Goal: Communication & Community: Answer question/provide support

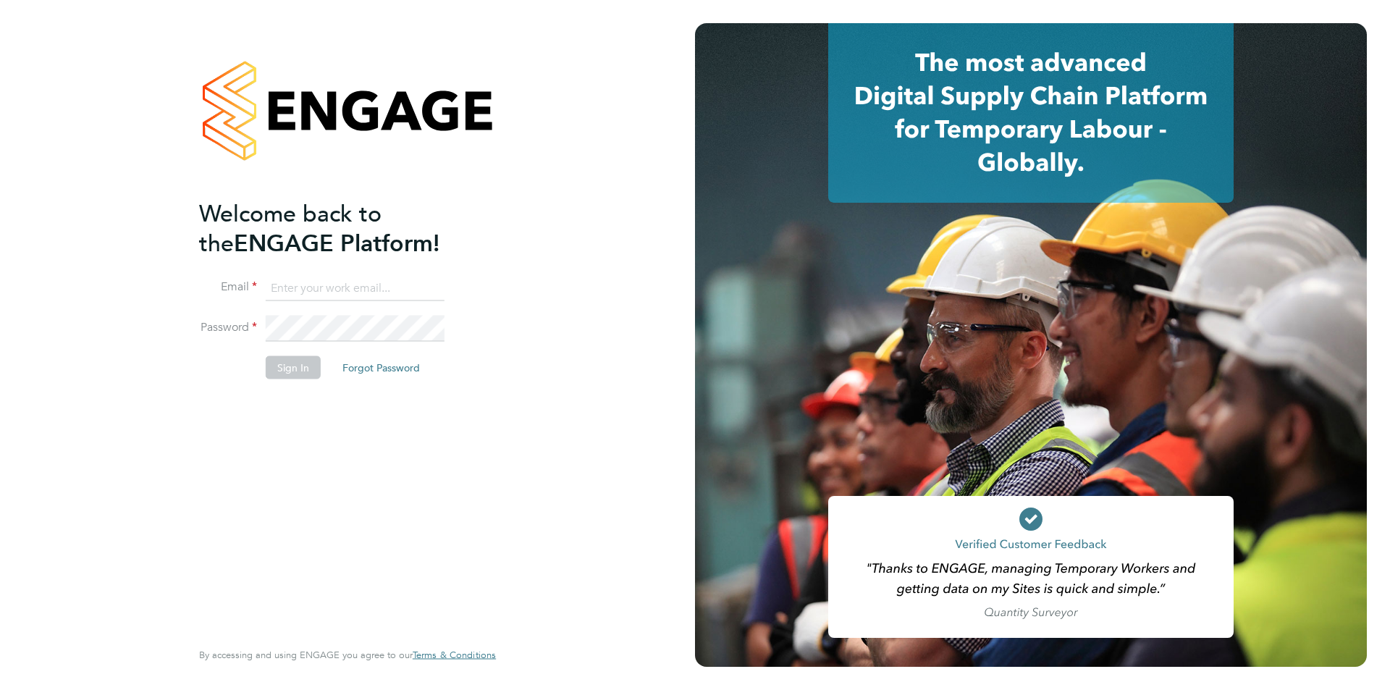
type input "danielle.page@novaeducation.net"
drag, startPoint x: 251, startPoint y: 387, endPoint x: 289, endPoint y: 367, distance: 42.4
click at [252, 385] on li "Sign In Forgot Password" at bounding box center [340, 375] width 282 height 38
click at [289, 367] on button "Sign In" at bounding box center [293, 367] width 55 height 23
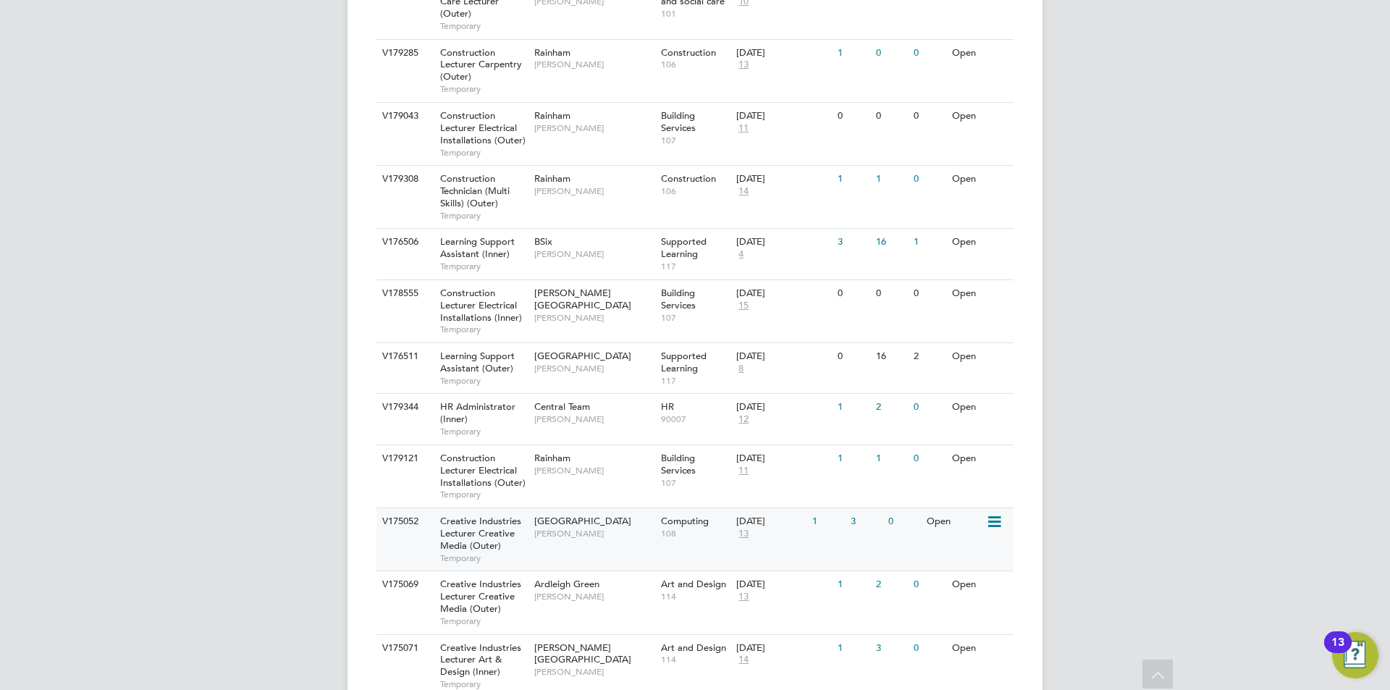
scroll to position [869, 0]
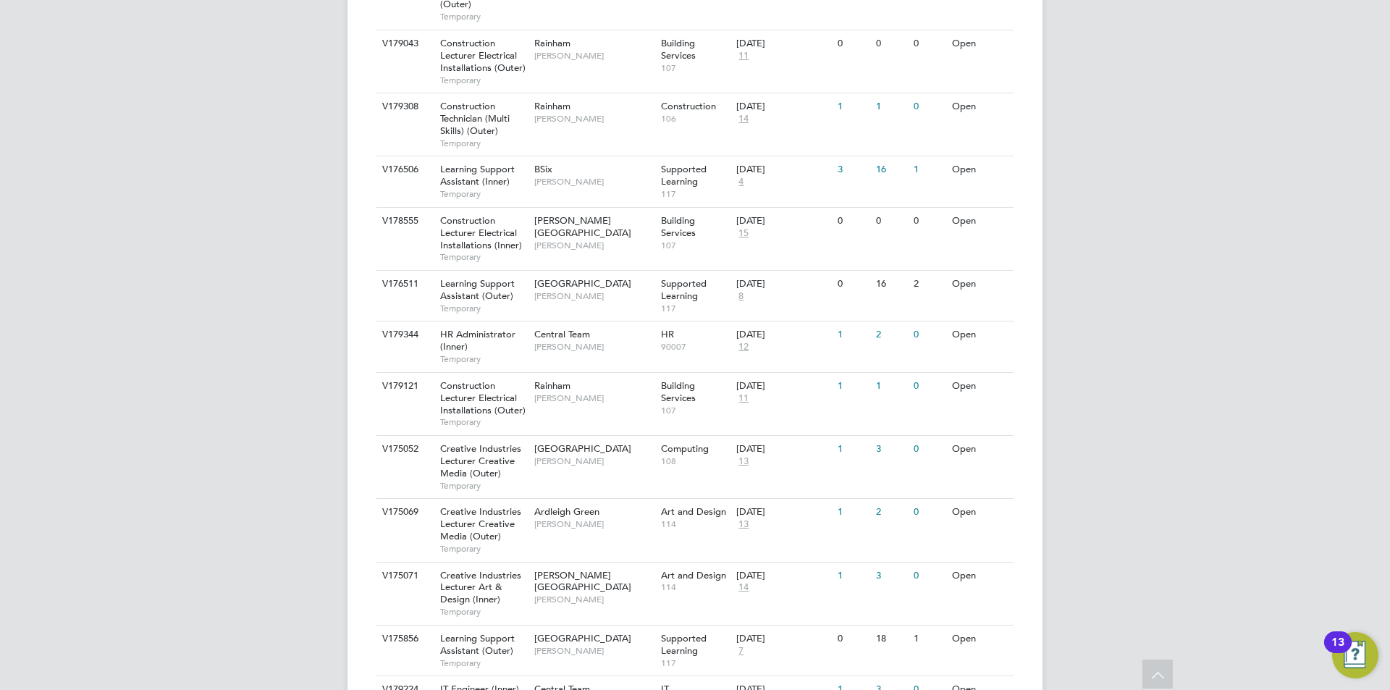
drag, startPoint x: 563, startPoint y: 636, endPoint x: 272, endPoint y: 503, distance: 319.9
click at [272, 503] on div "DP Danielle Page Notifications Applications: Network Team Members Businesses Si…" at bounding box center [695, 146] width 1390 height 2031
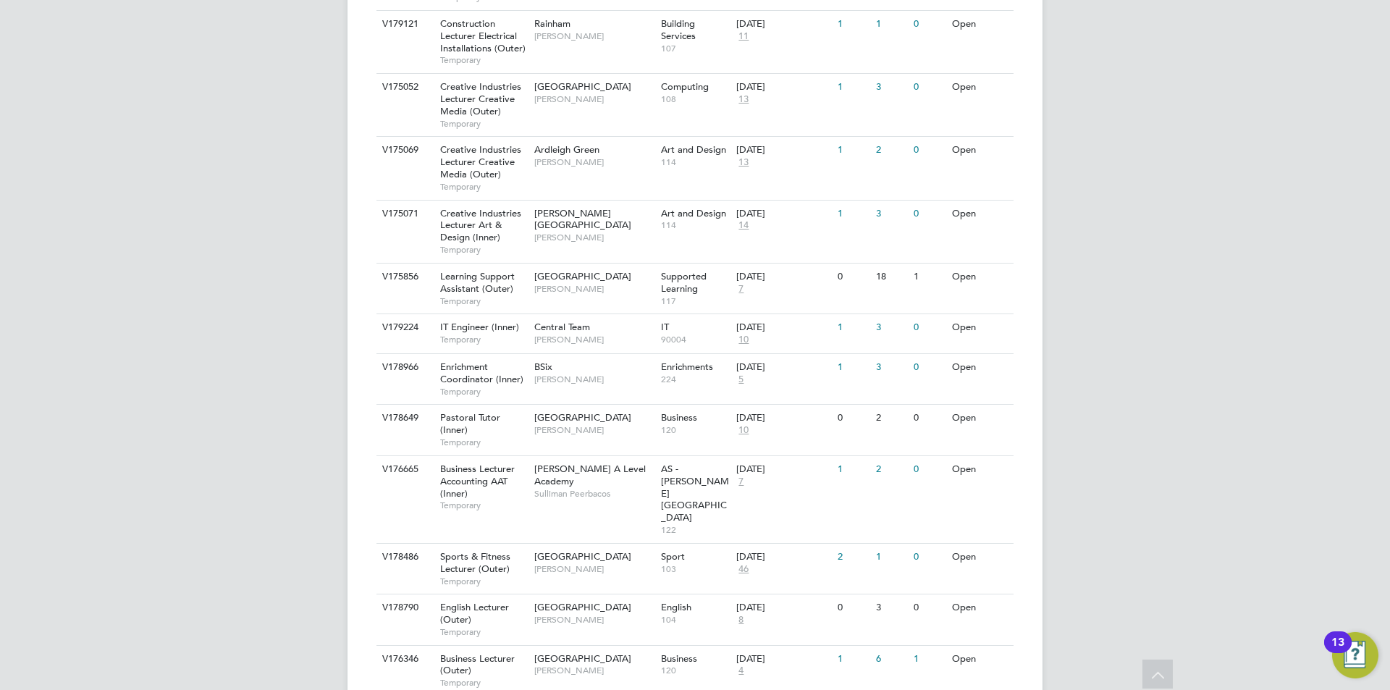
scroll to position [1316, 0]
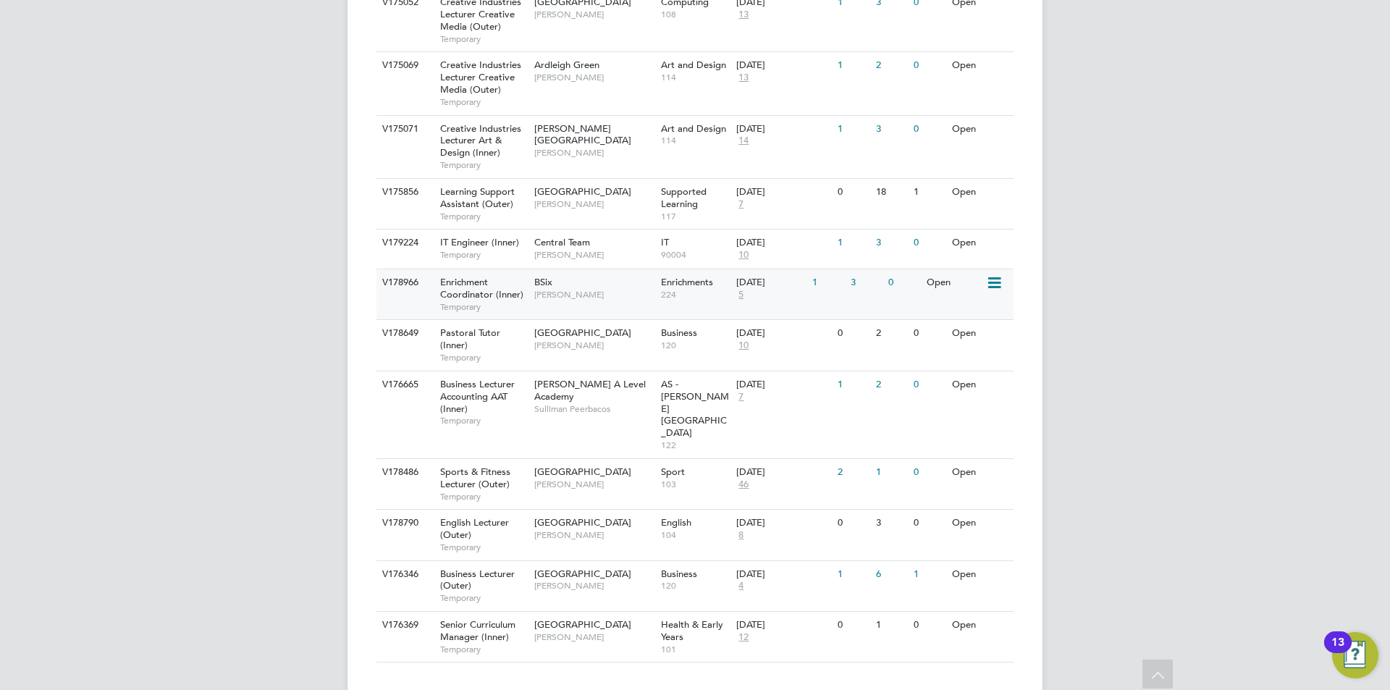
click at [637, 282] on div "BSix Emma Wood" at bounding box center [594, 288] width 127 height 38
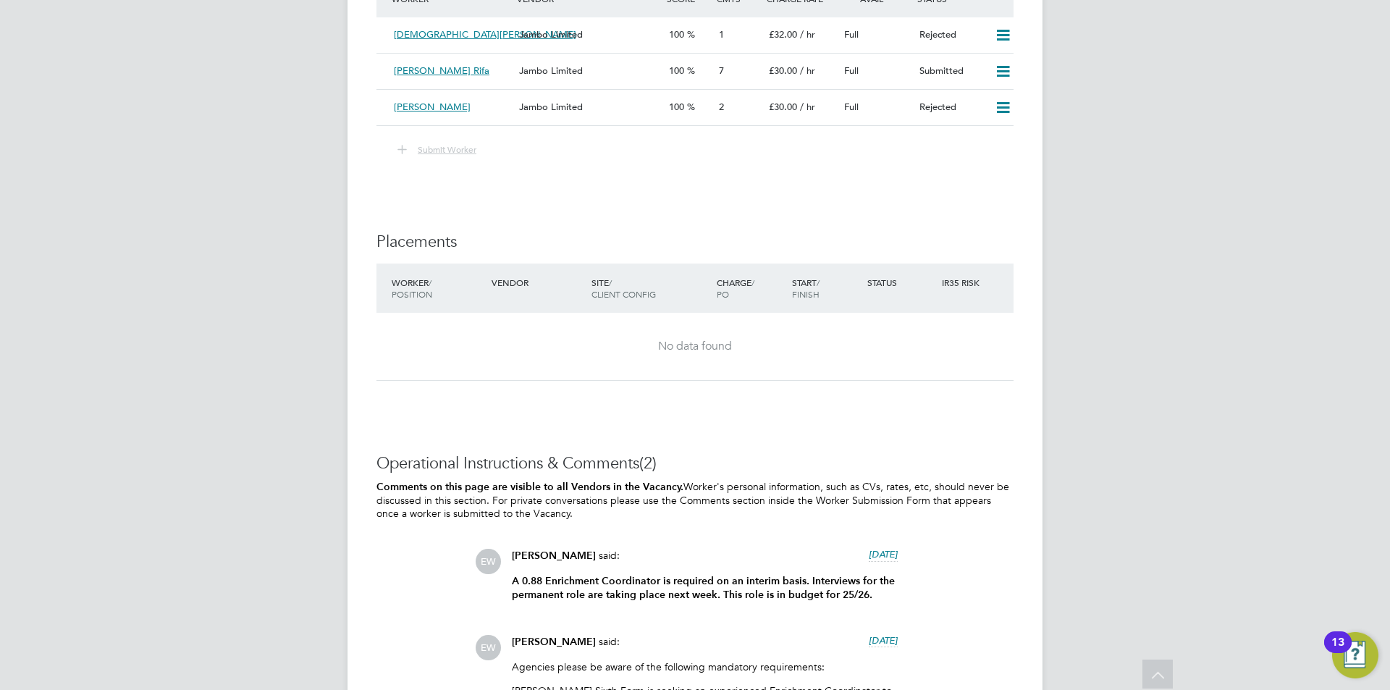
scroll to position [3532, 0]
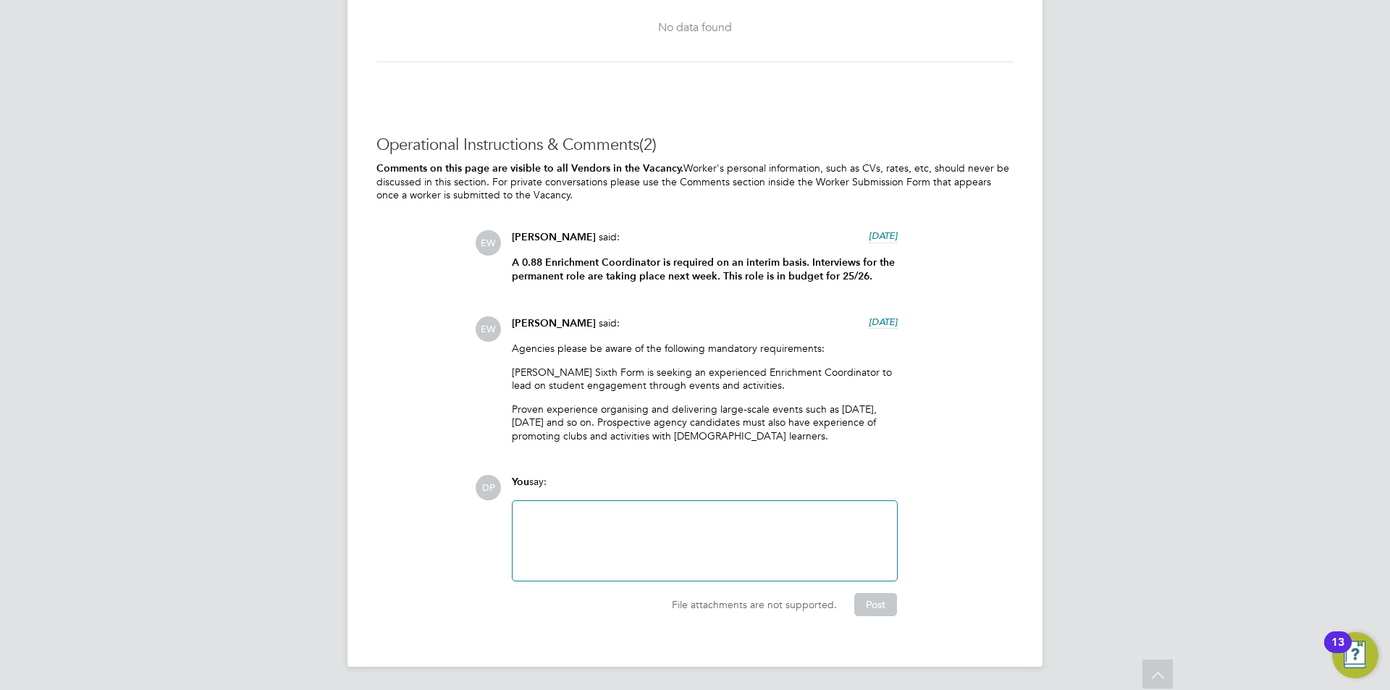
click at [660, 530] on div at bounding box center [704, 541] width 367 height 62
click at [672, 559] on div "Hi Emma, Has this pos" at bounding box center [704, 541] width 367 height 62
click at [735, 535] on div at bounding box center [704, 529] width 367 height 13
click at [735, 548] on div "Has this position now been filled please?" at bounding box center [704, 542] width 367 height 13
click at [595, 571] on div "Hi Emma, Has this position now been filled please?" at bounding box center [704, 541] width 367 height 62
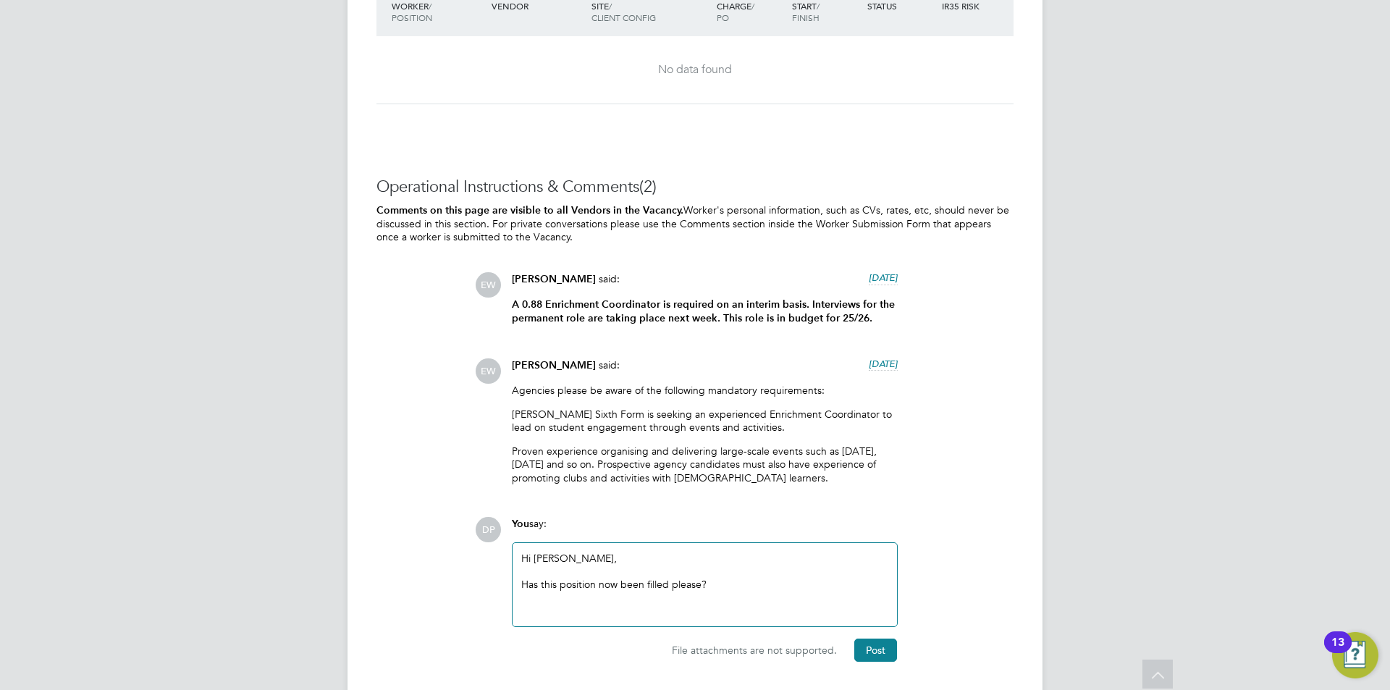
scroll to position [3536, 0]
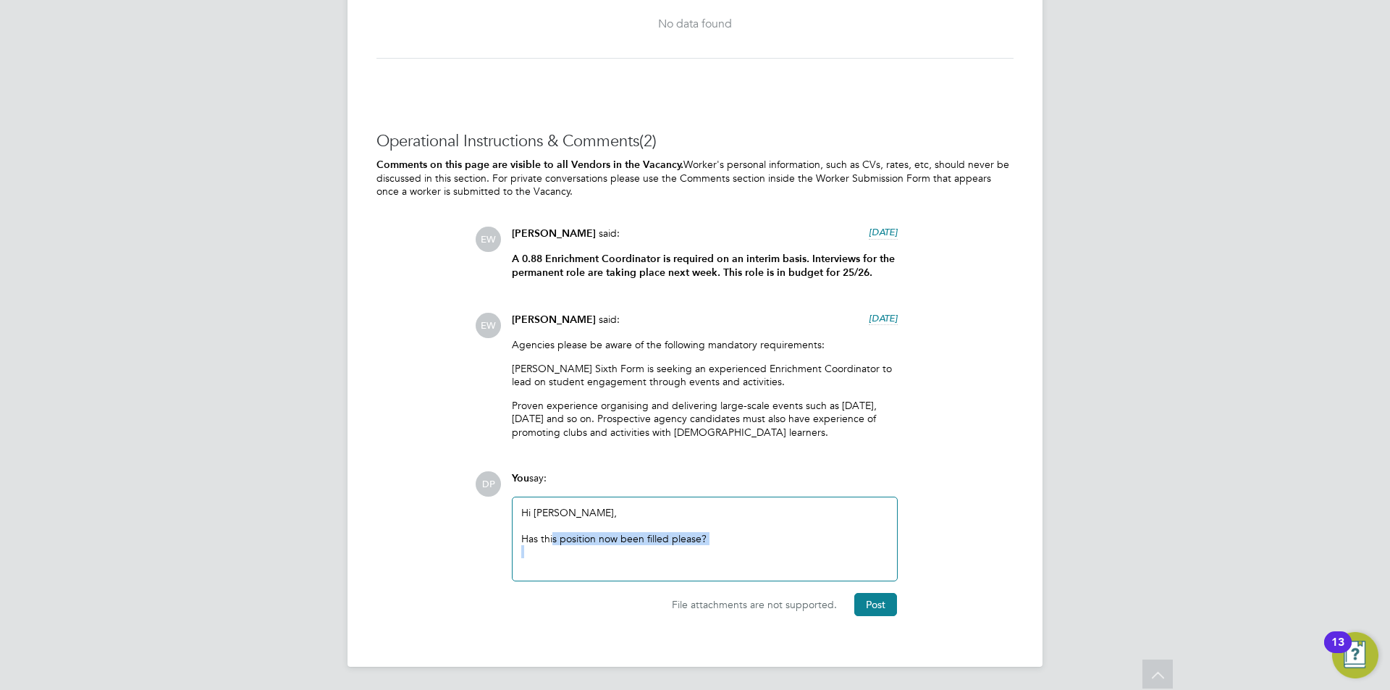
drag, startPoint x: 553, startPoint y: 532, endPoint x: 729, endPoint y: 555, distance: 177.5
click at [729, 555] on div "Hi Emma, Has this position now been filled please?" at bounding box center [704, 539] width 367 height 66
click at [729, 555] on div at bounding box center [704, 551] width 367 height 13
click at [737, 540] on div "Has this position now been filled please?" at bounding box center [704, 538] width 367 height 13
click at [740, 533] on div "Has this position now been filled please?" at bounding box center [704, 538] width 367 height 13
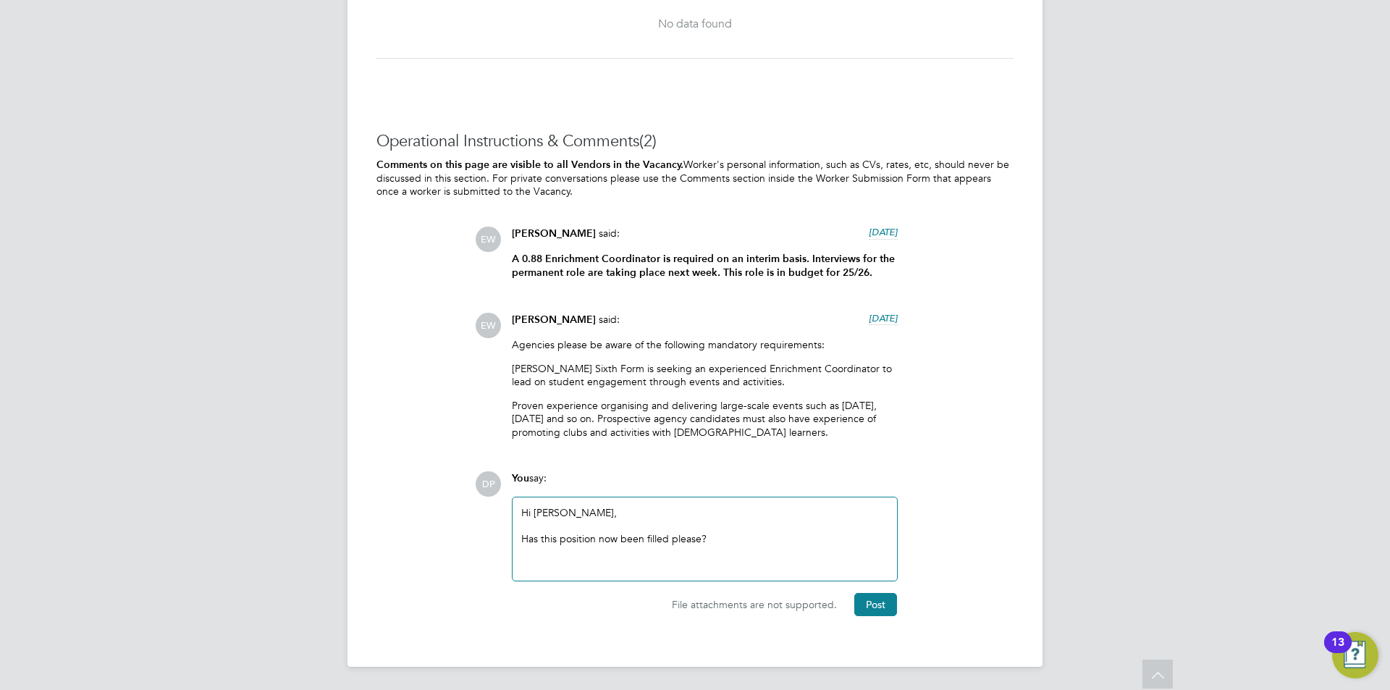
click at [754, 553] on div at bounding box center [704, 551] width 367 height 13
click at [734, 532] on div "Has this position now been filled please?" at bounding box center [704, 538] width 367 height 13
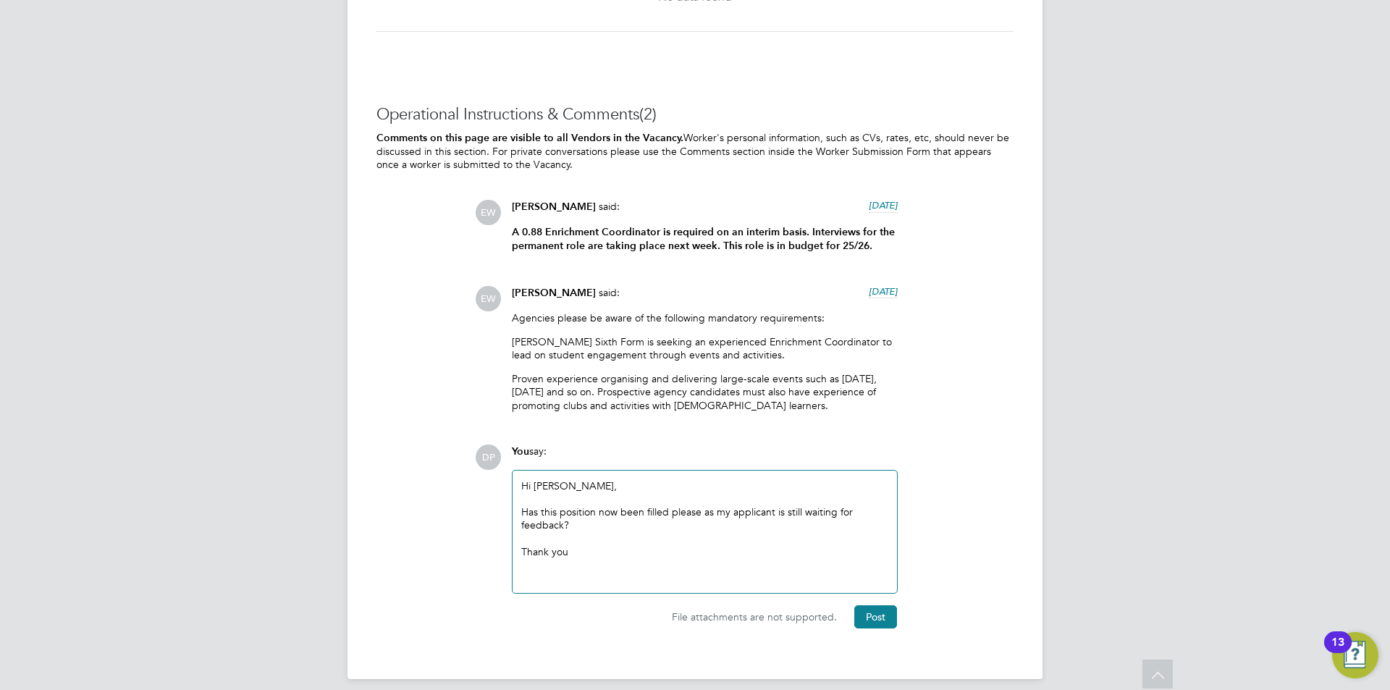
click at [559, 532] on div "Has this position now been filled please as my applicant is still waiting for f…" at bounding box center [704, 518] width 367 height 26
click at [567, 532] on div "Has this position now been filled please as my applicant is still waiting for f…" at bounding box center [704, 518] width 367 height 26
click at [881, 629] on button "Post" at bounding box center [876, 616] width 43 height 23
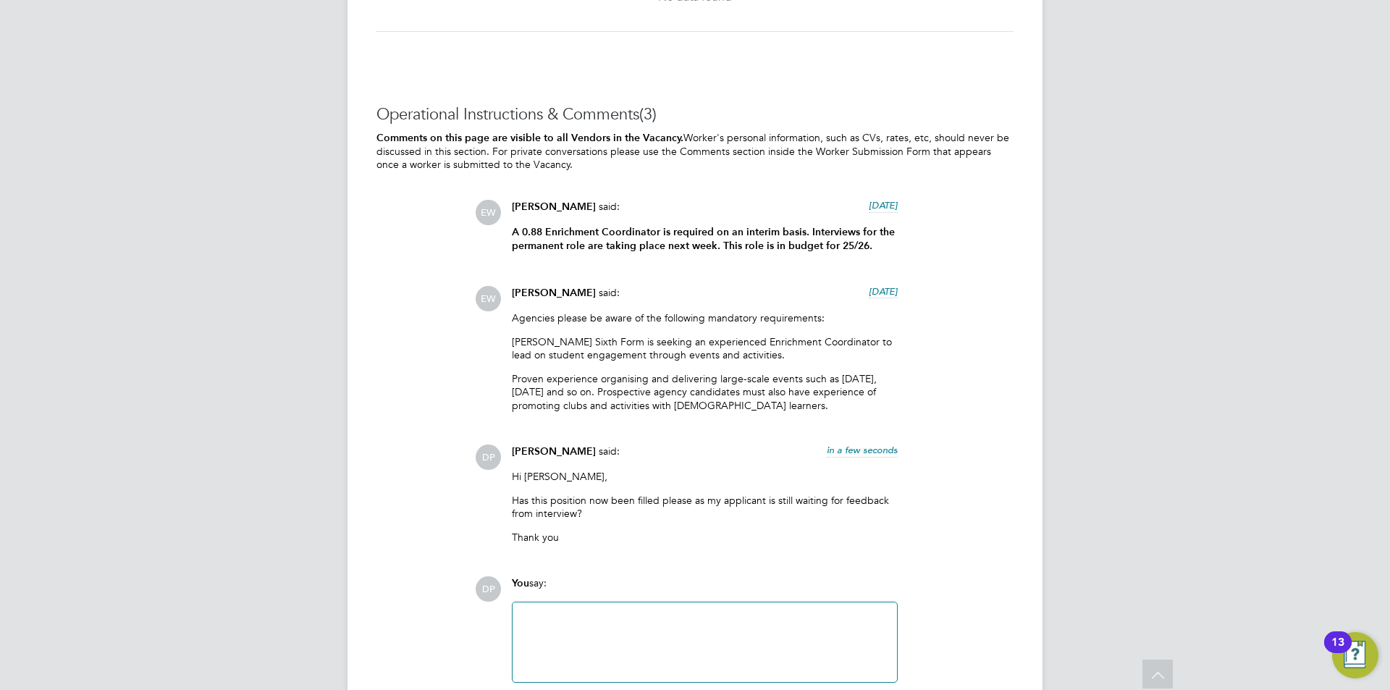
click at [1153, 677] on icon at bounding box center [1158, 676] width 25 height 33
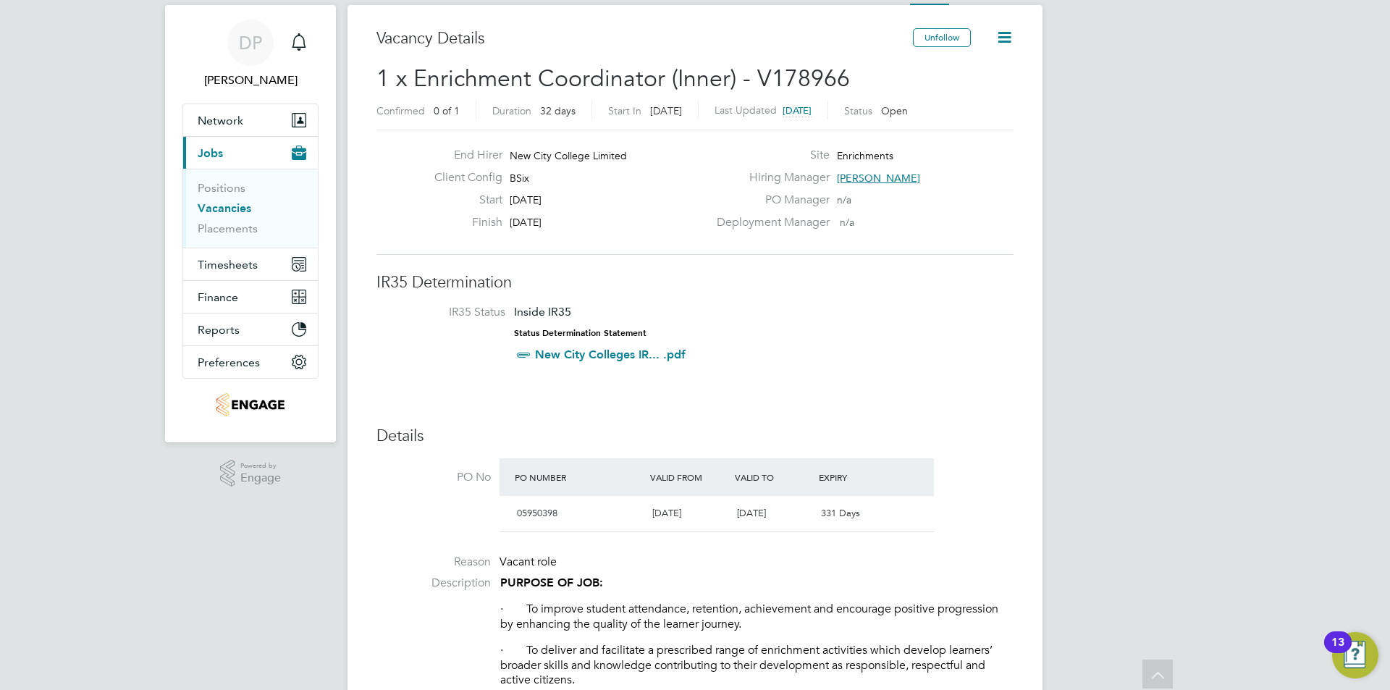
scroll to position [0, 0]
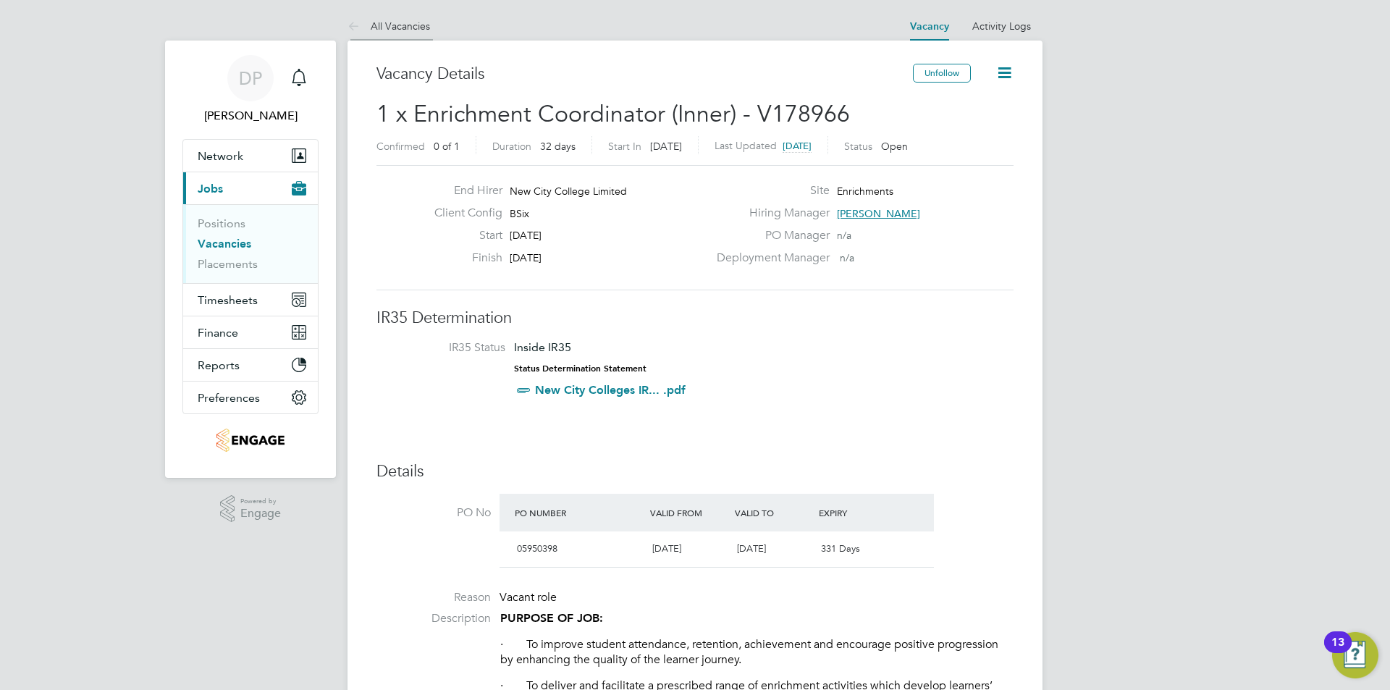
click at [399, 17] on li "All Vacancies" at bounding box center [389, 26] width 83 height 29
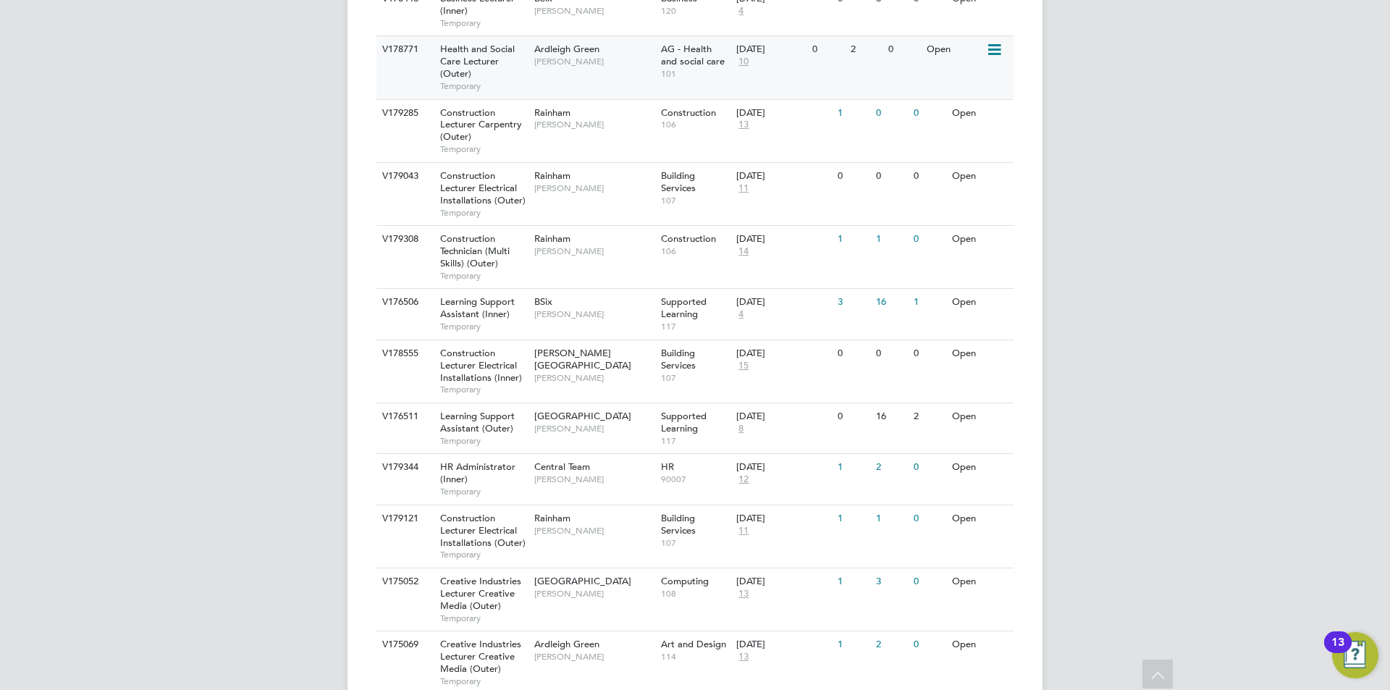
scroll to position [302, 0]
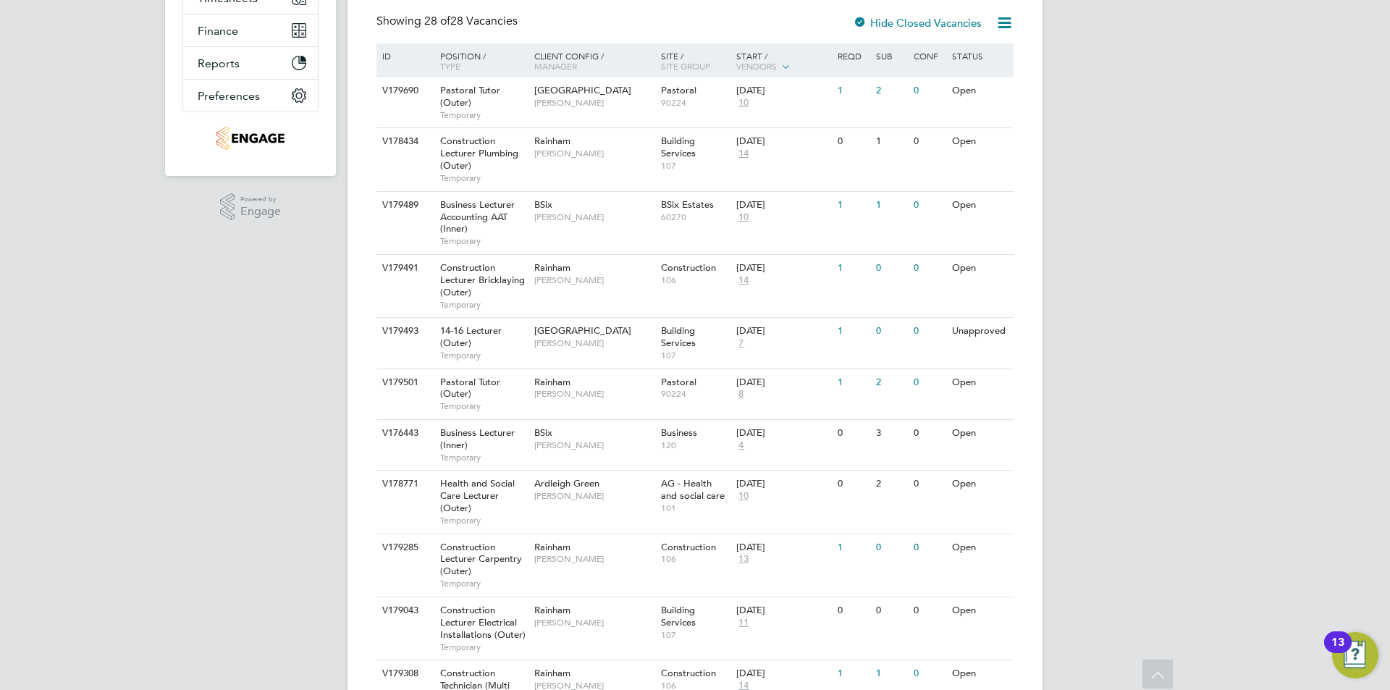
click at [1165, 671] on icon at bounding box center [1158, 676] width 25 height 33
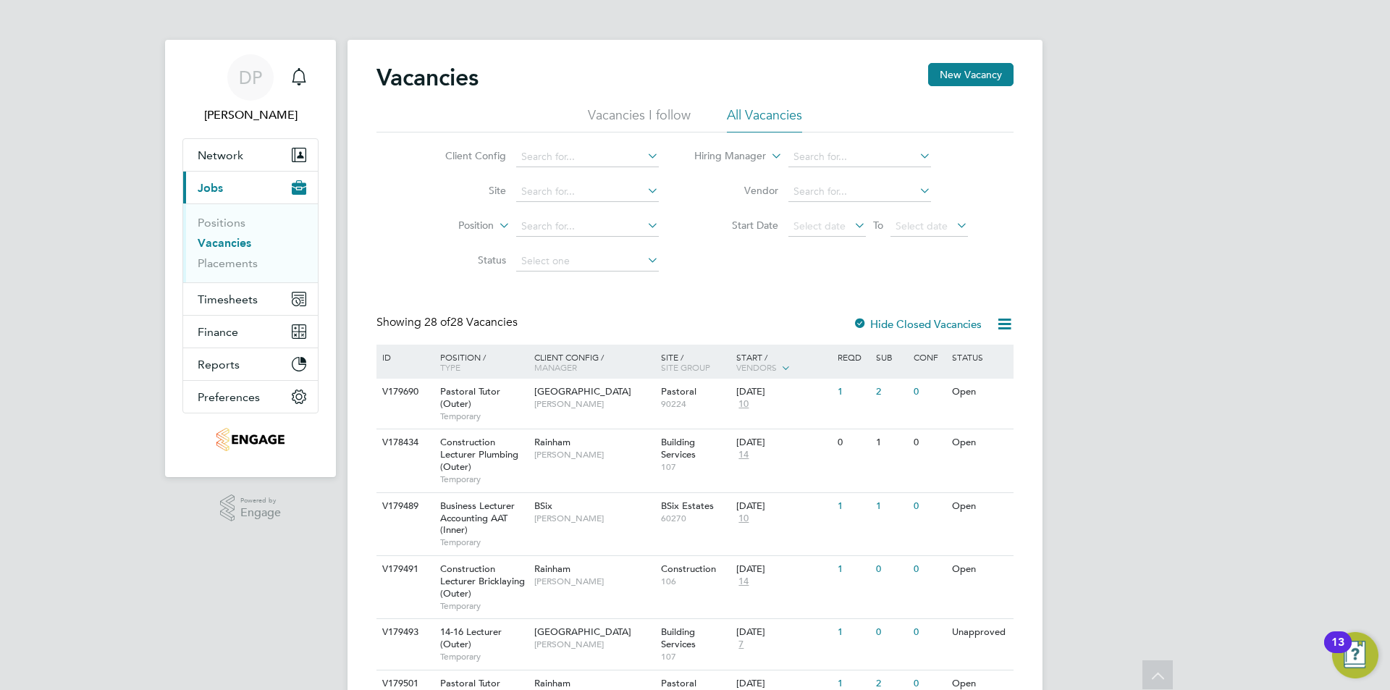
scroll to position [0, 0]
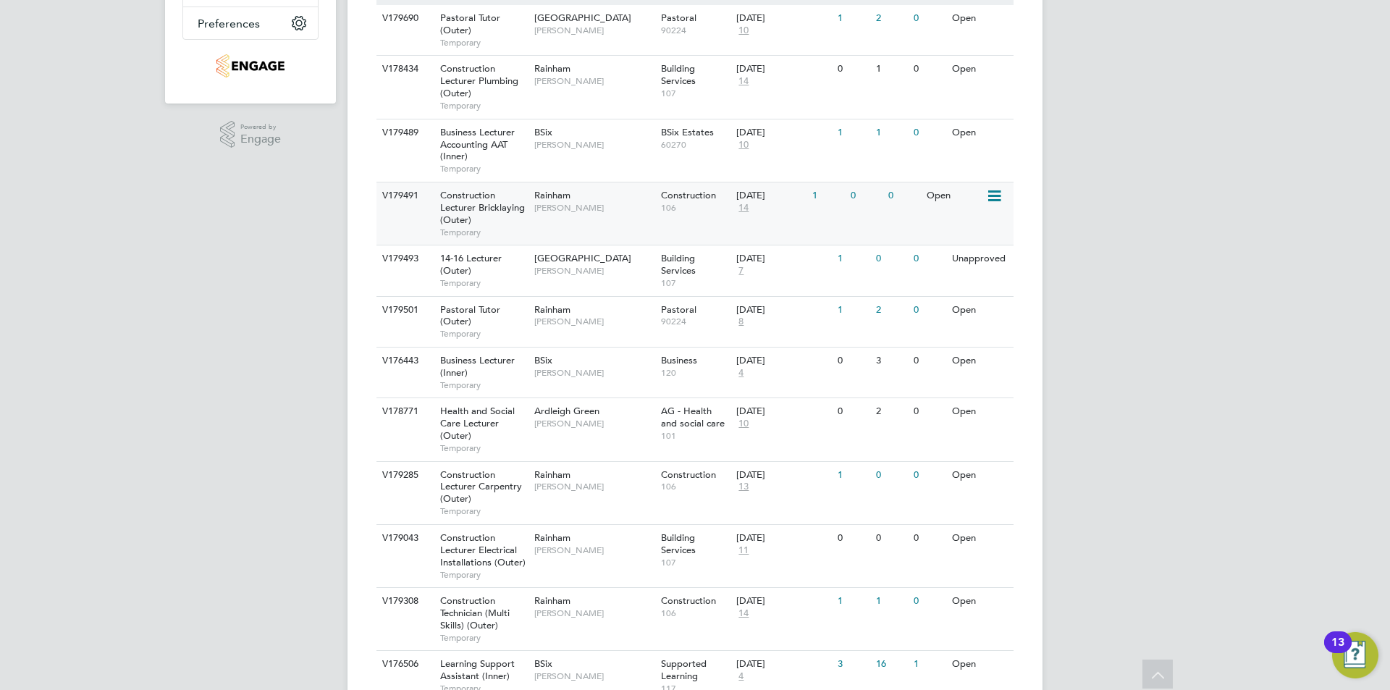
scroll to position [302, 0]
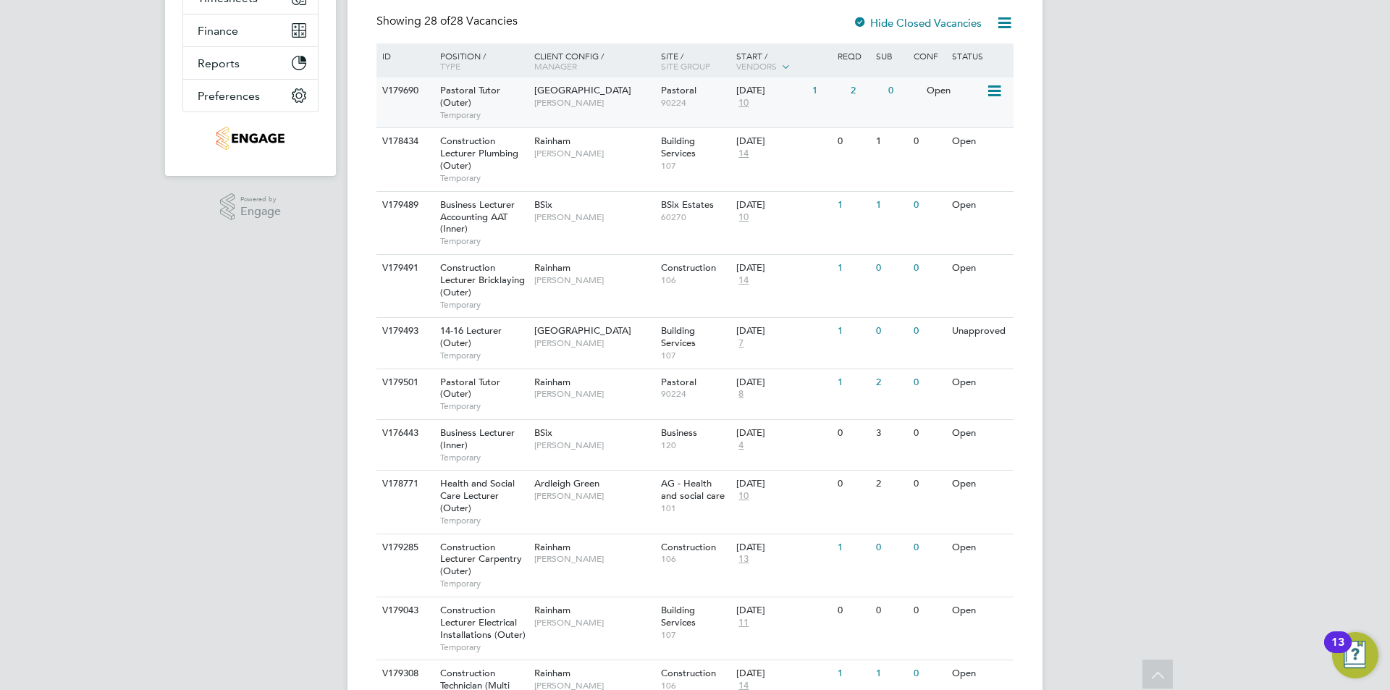
click at [780, 101] on div "03 Sep 2025 10" at bounding box center [771, 96] width 76 height 39
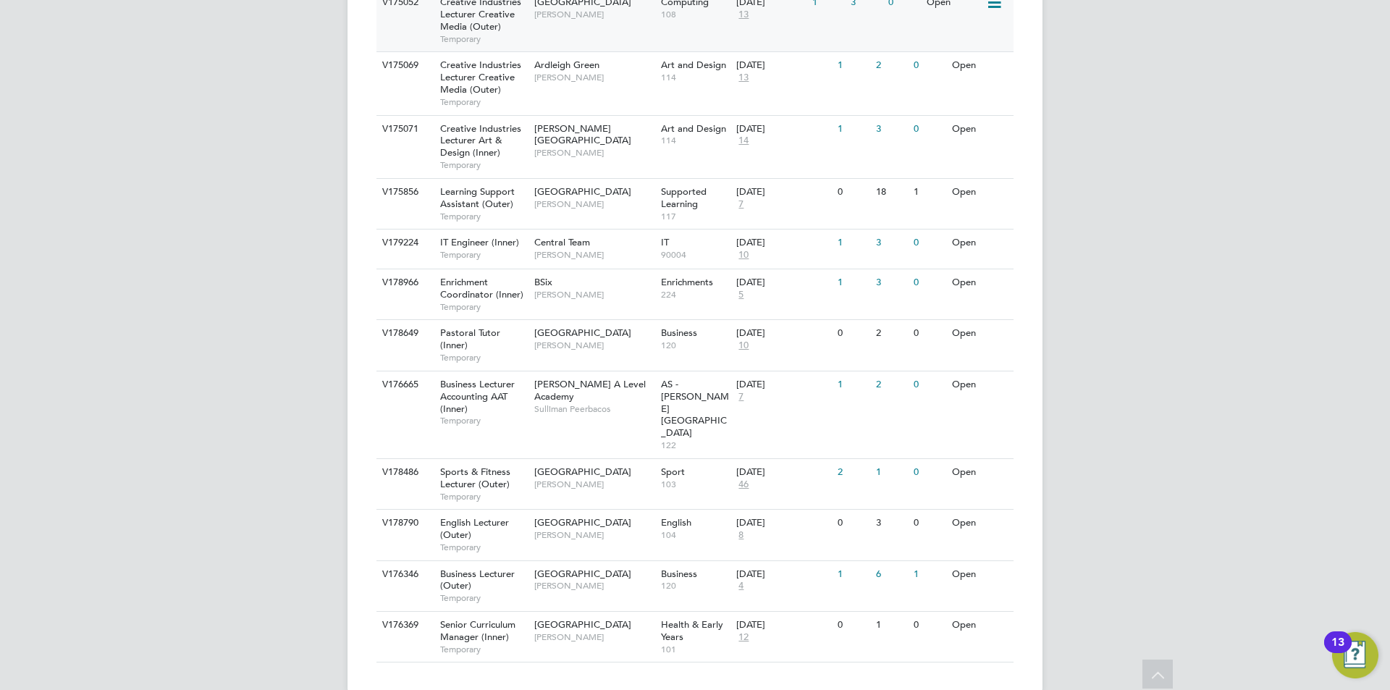
scroll to position [1171, 0]
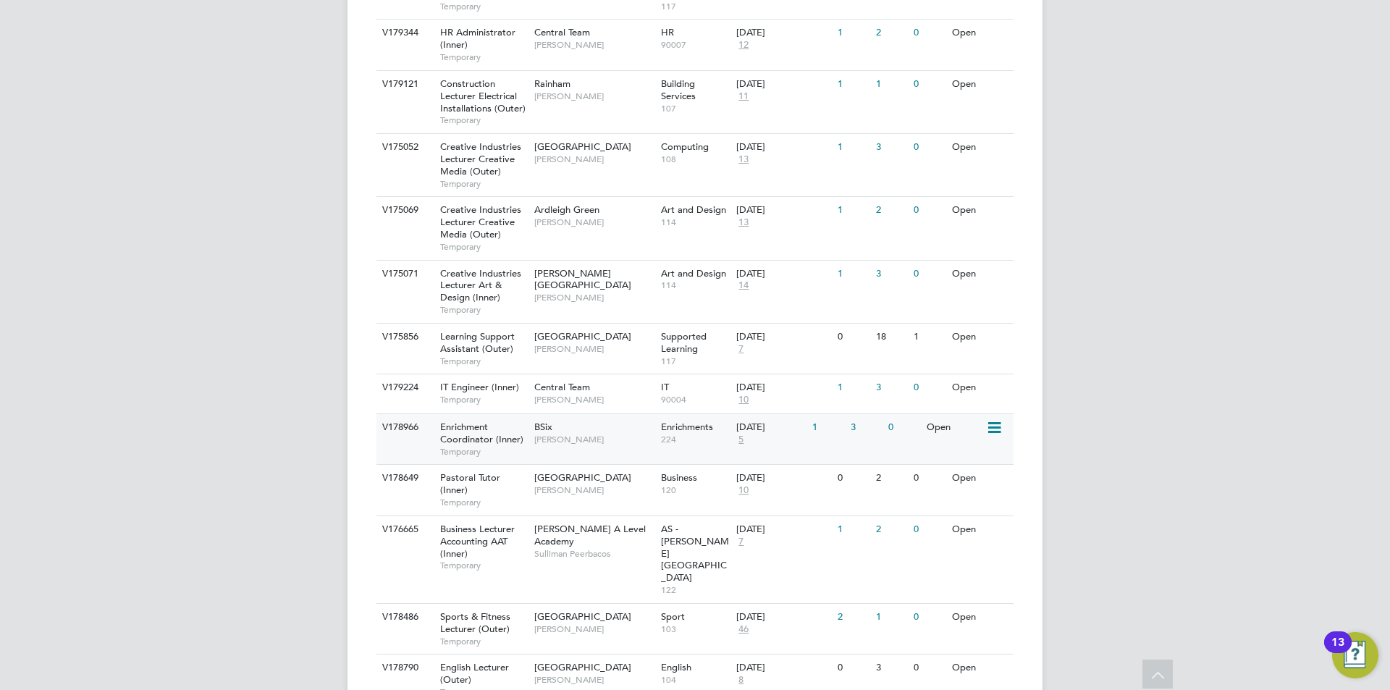
click at [819, 436] on div "1" at bounding box center [828, 427] width 38 height 27
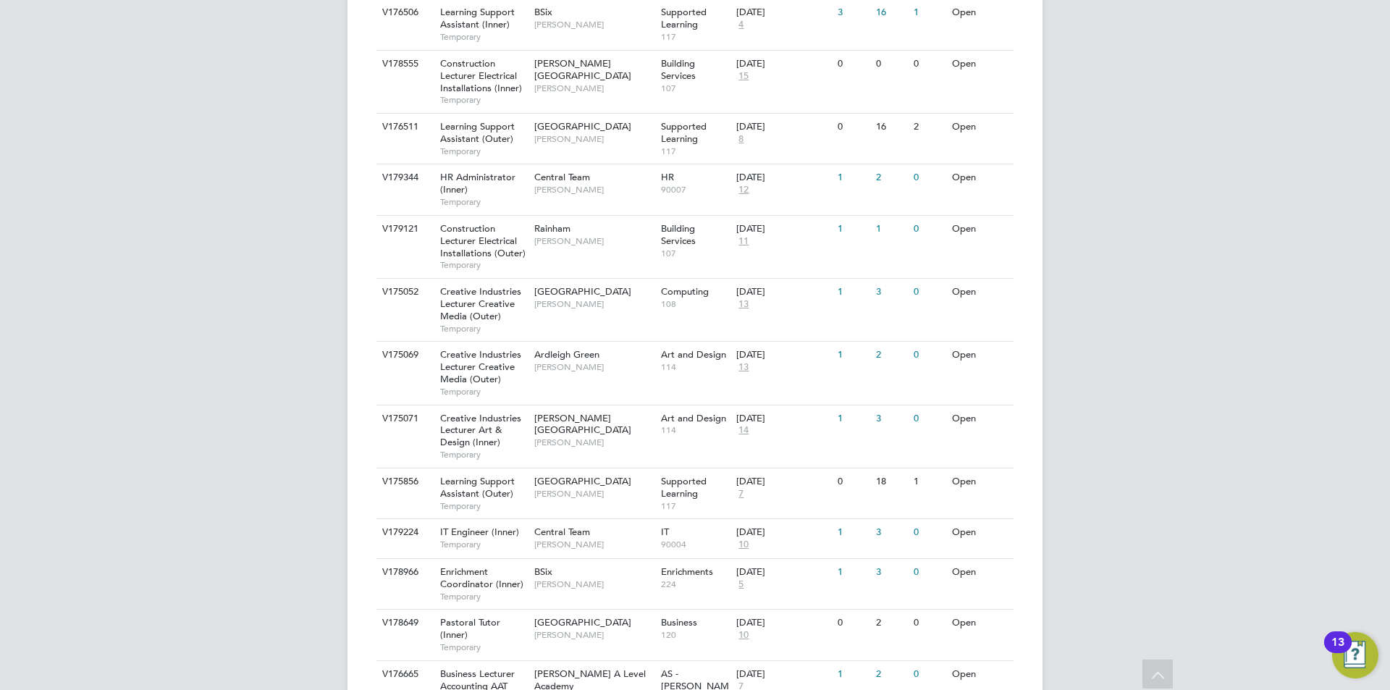
scroll to position [664, 0]
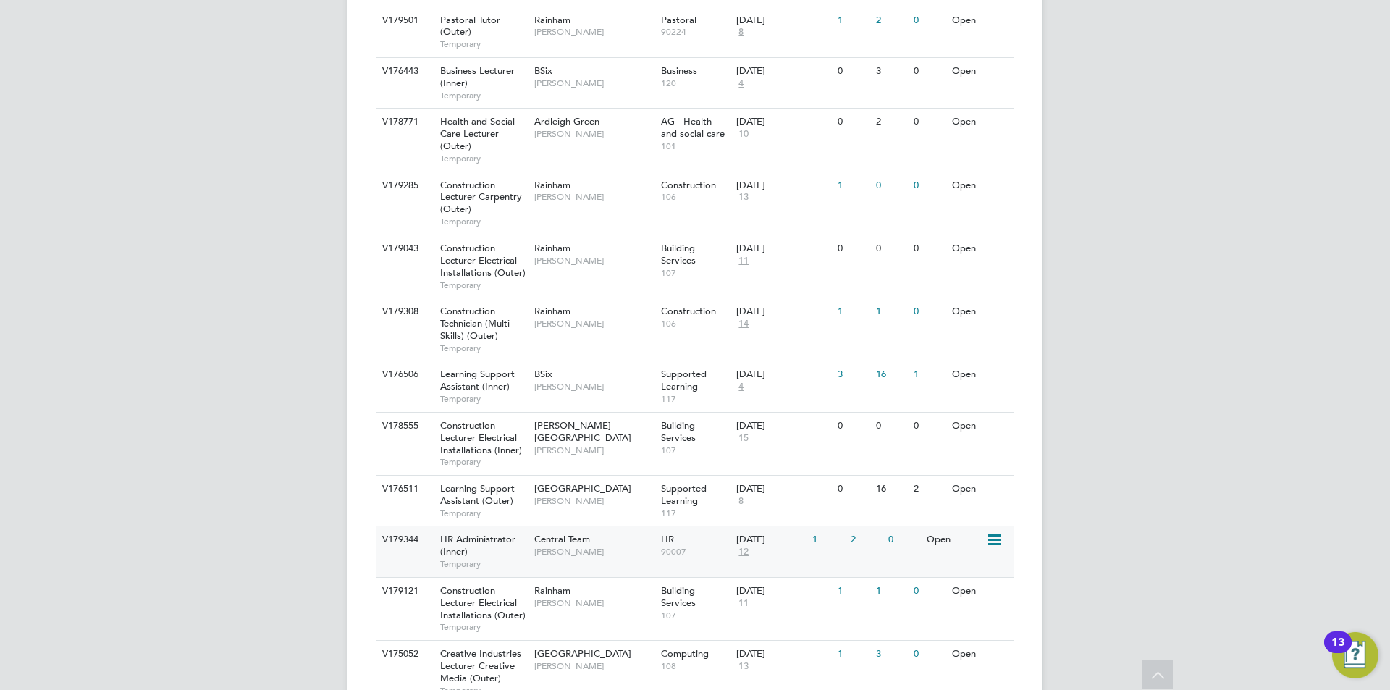
click at [416, 545] on div "V179344" at bounding box center [404, 539] width 51 height 27
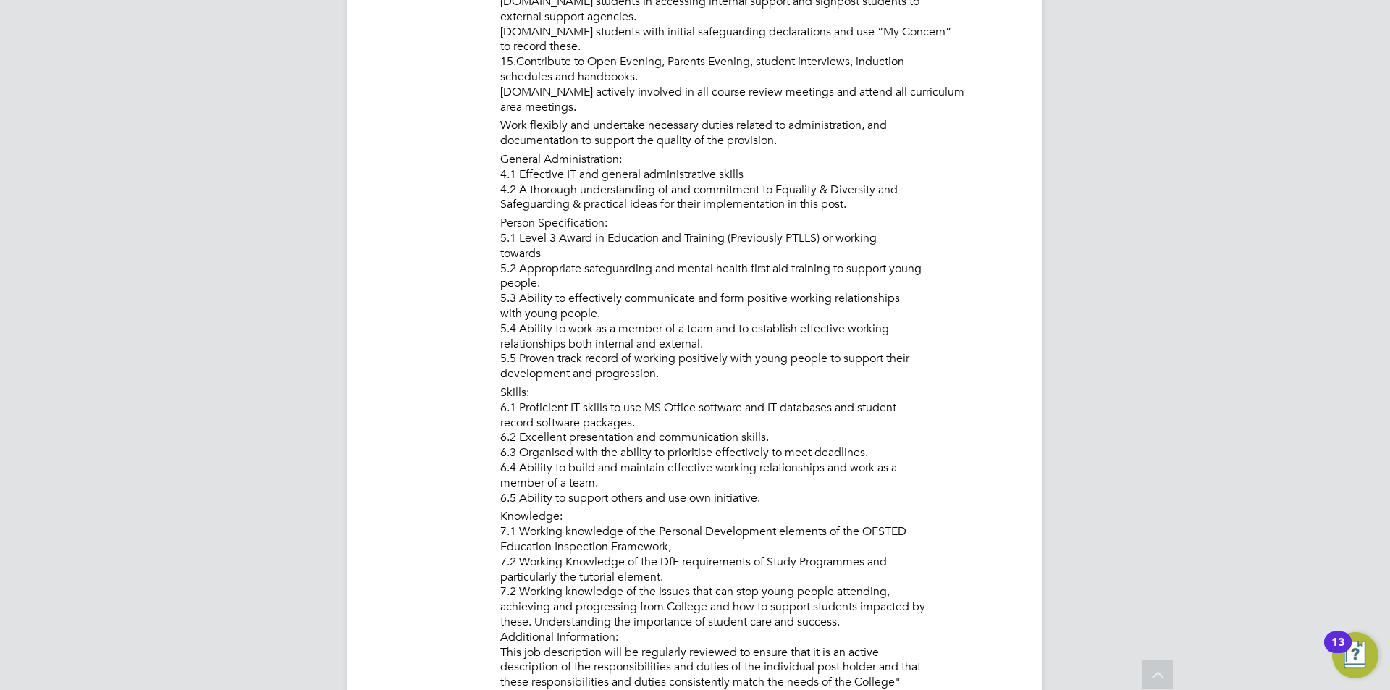
scroll to position [2100, 0]
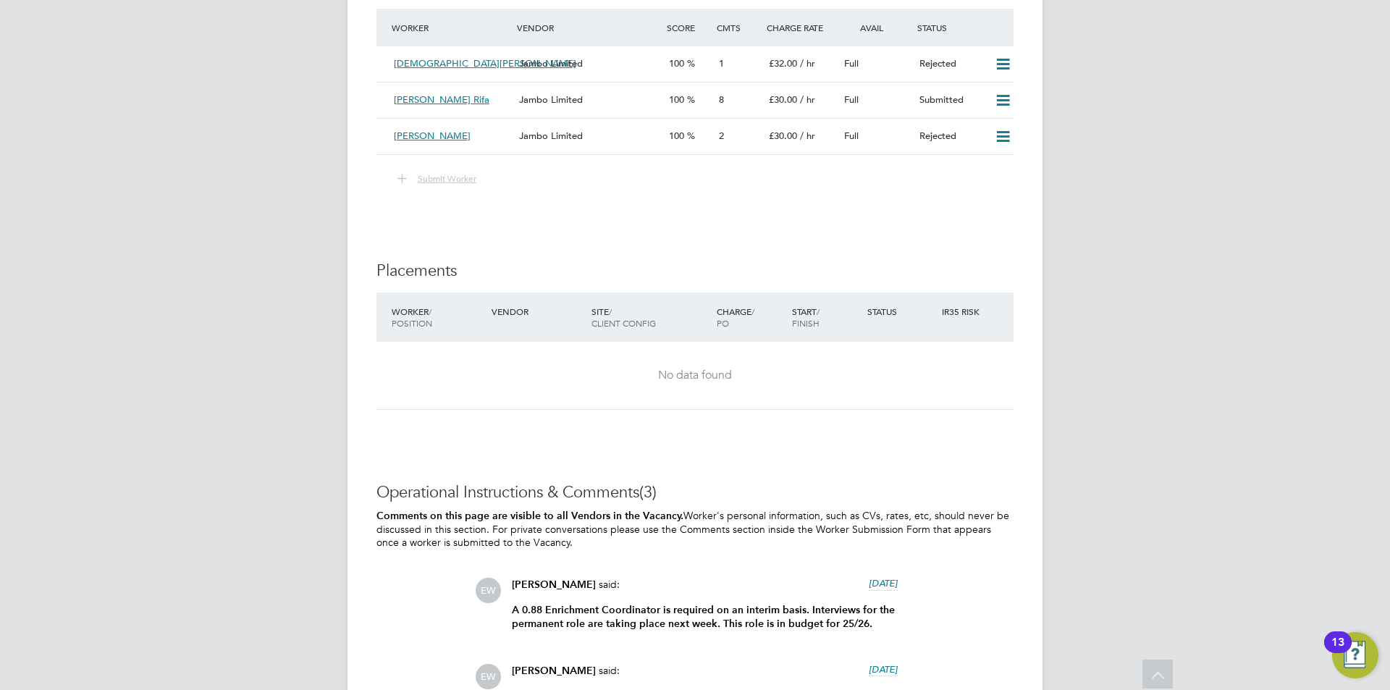
scroll to position [2868, 0]
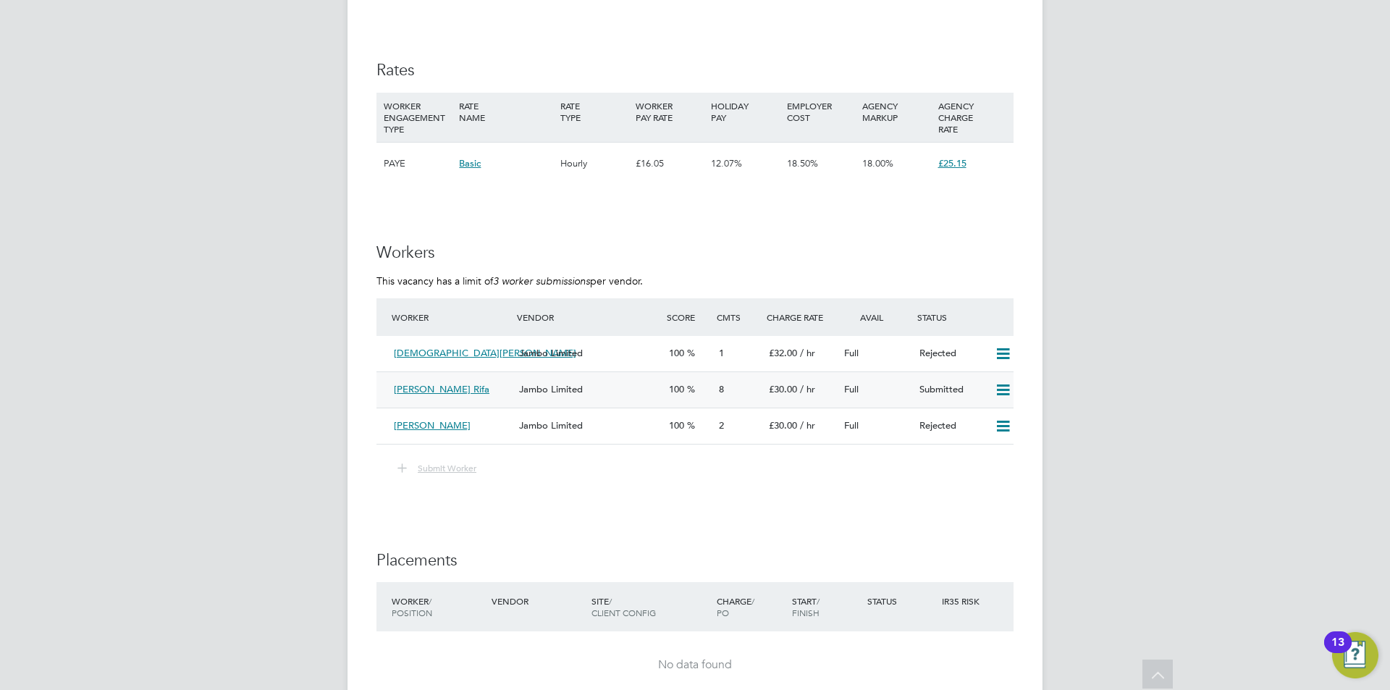
click at [617, 402] on div "Jambo Limited" at bounding box center [588, 390] width 150 height 24
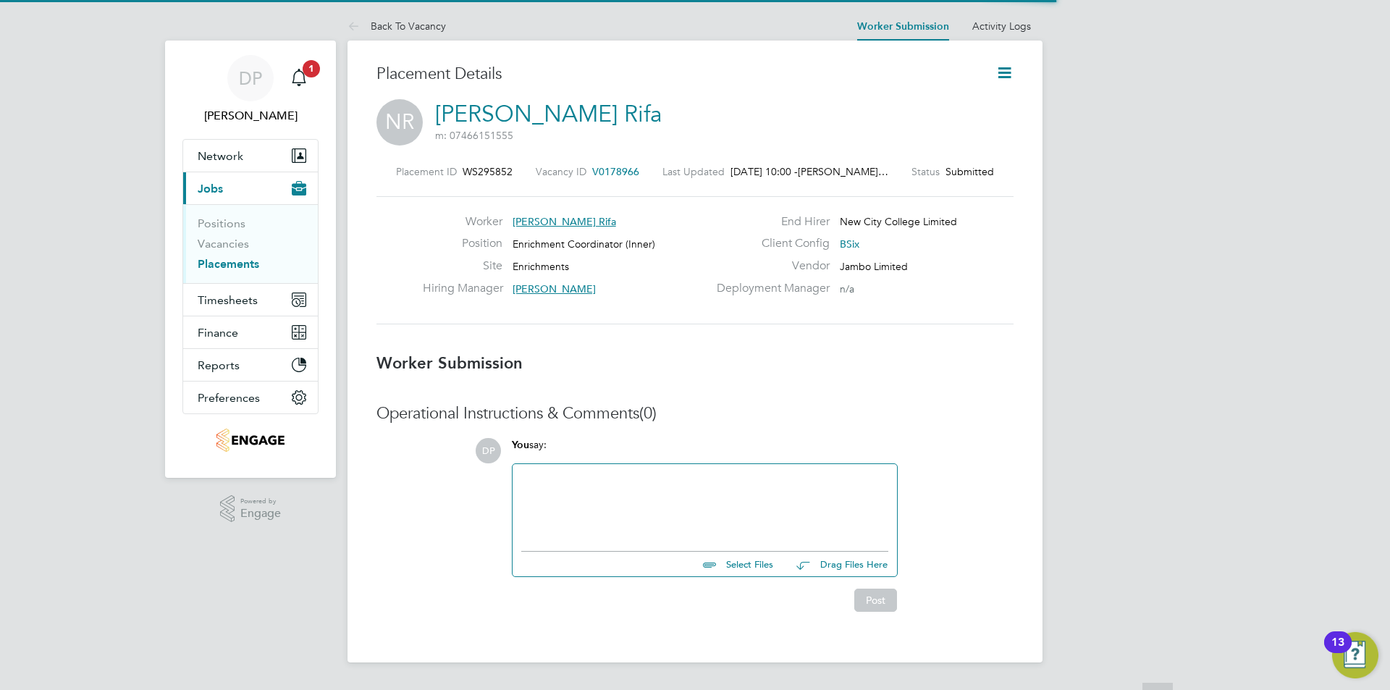
scroll to position [7, 7]
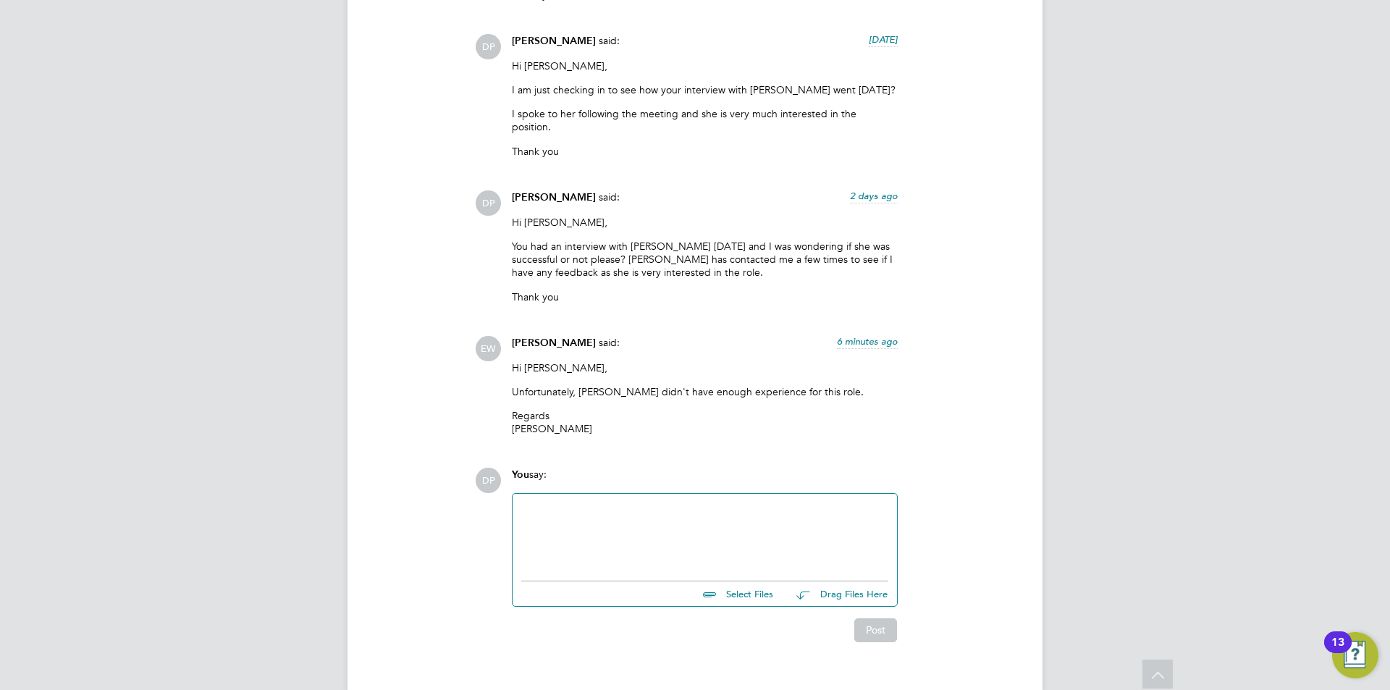
click at [607, 514] on div at bounding box center [704, 534] width 367 height 62
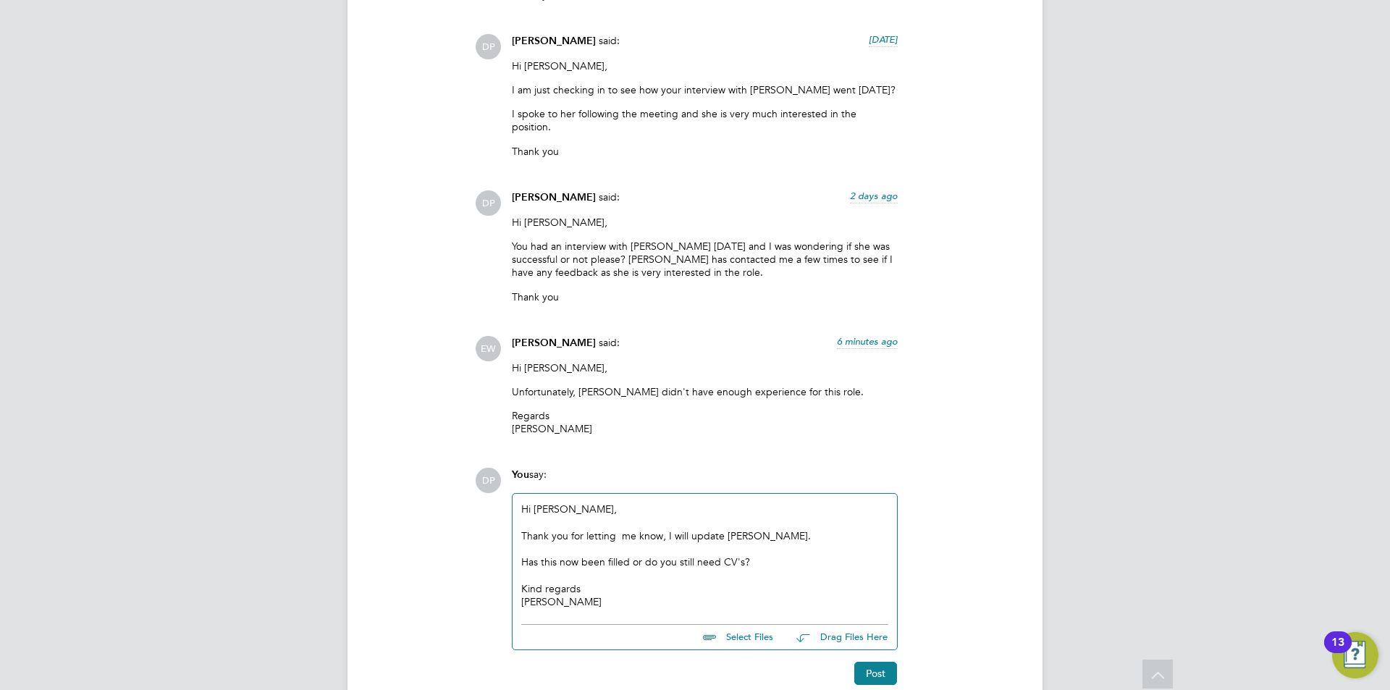
click at [864, 662] on button "Post" at bounding box center [876, 673] width 43 height 23
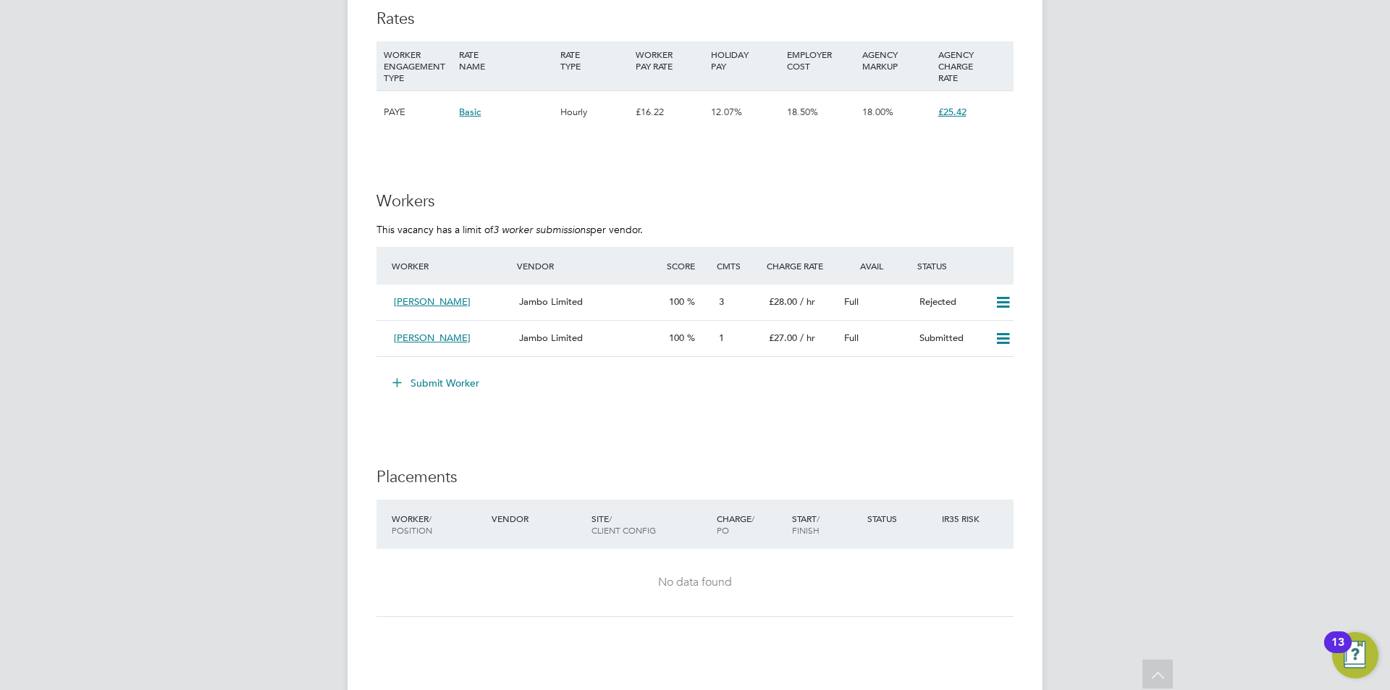
scroll to position [1810, 0]
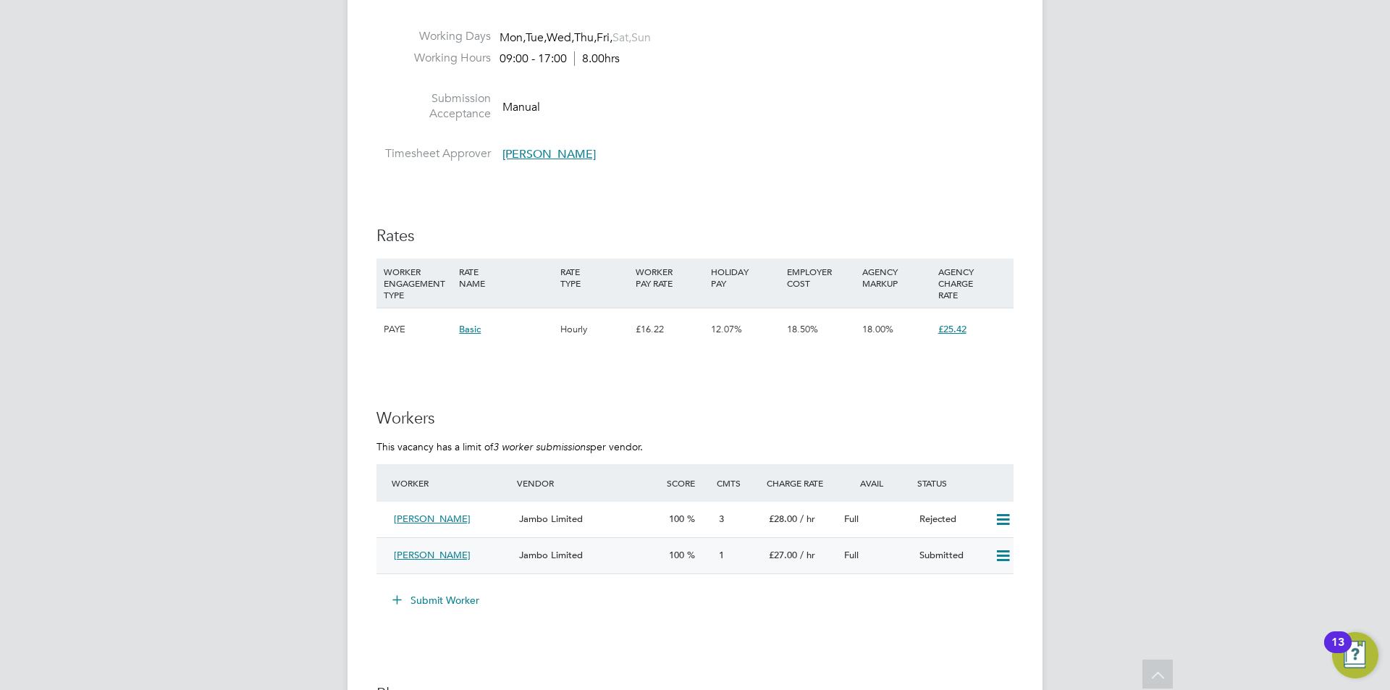
click at [864, 558] on div "Full" at bounding box center [876, 556] width 75 height 24
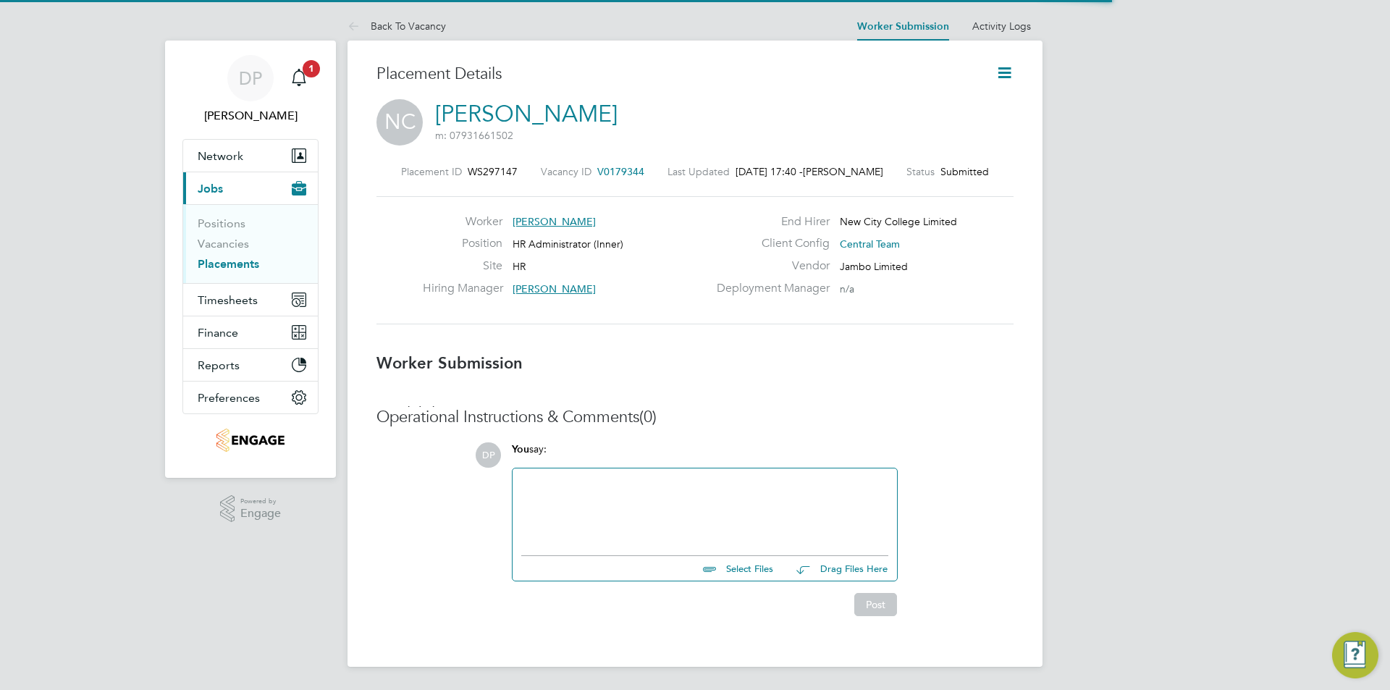
scroll to position [7, 7]
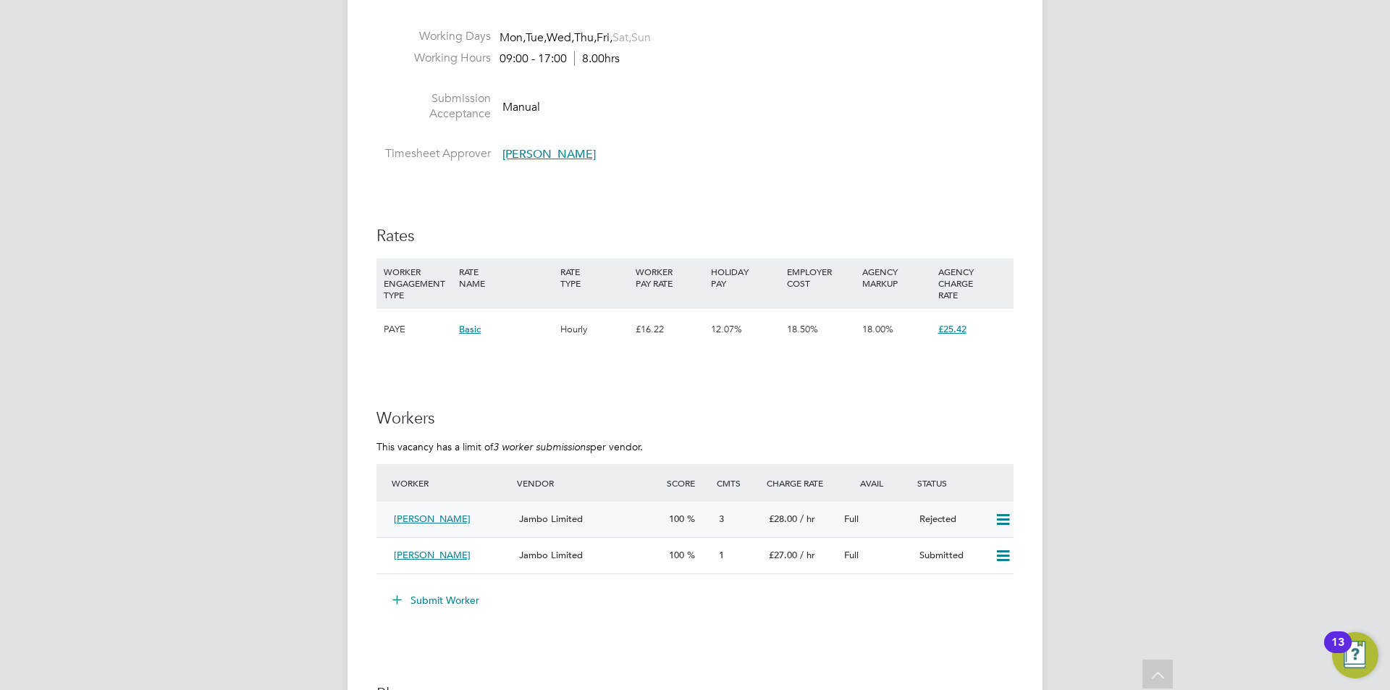
click at [610, 503] on div "[PERSON_NAME] Jambo Limited 100 3 £28.00 / hr Full Rejected" at bounding box center [695, 519] width 637 height 35
